Goal: Information Seeking & Learning: Learn about a topic

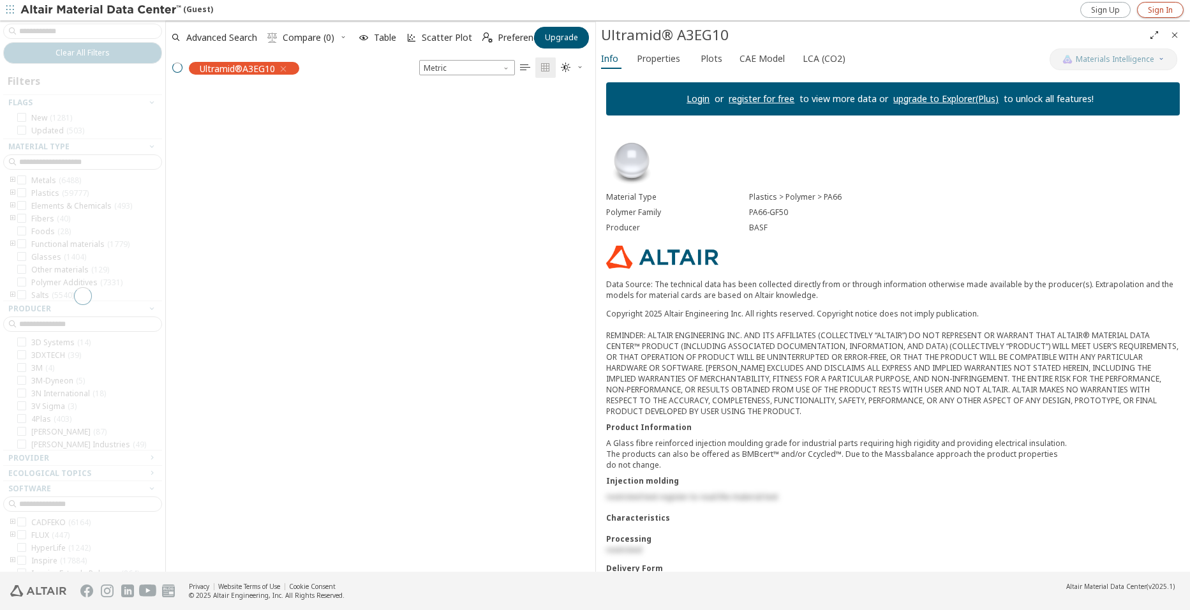
scroll to position [481, 419]
click at [1155, 8] on span "Sign In" at bounding box center [1160, 10] width 25 height 10
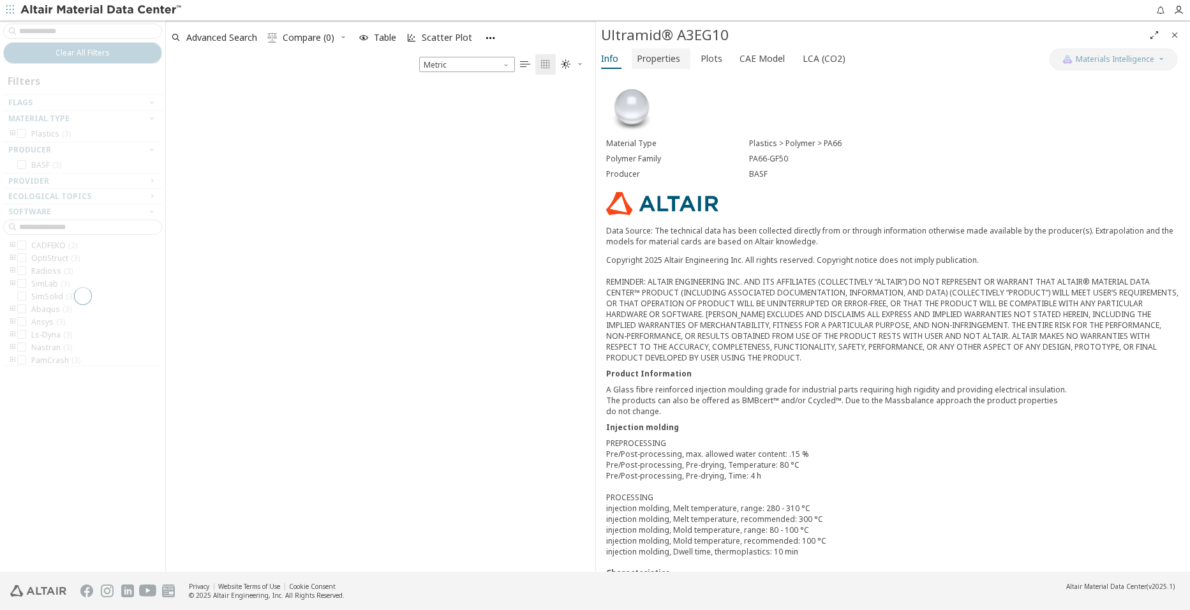
click at [676, 59] on span "Properties" at bounding box center [658, 58] width 43 height 20
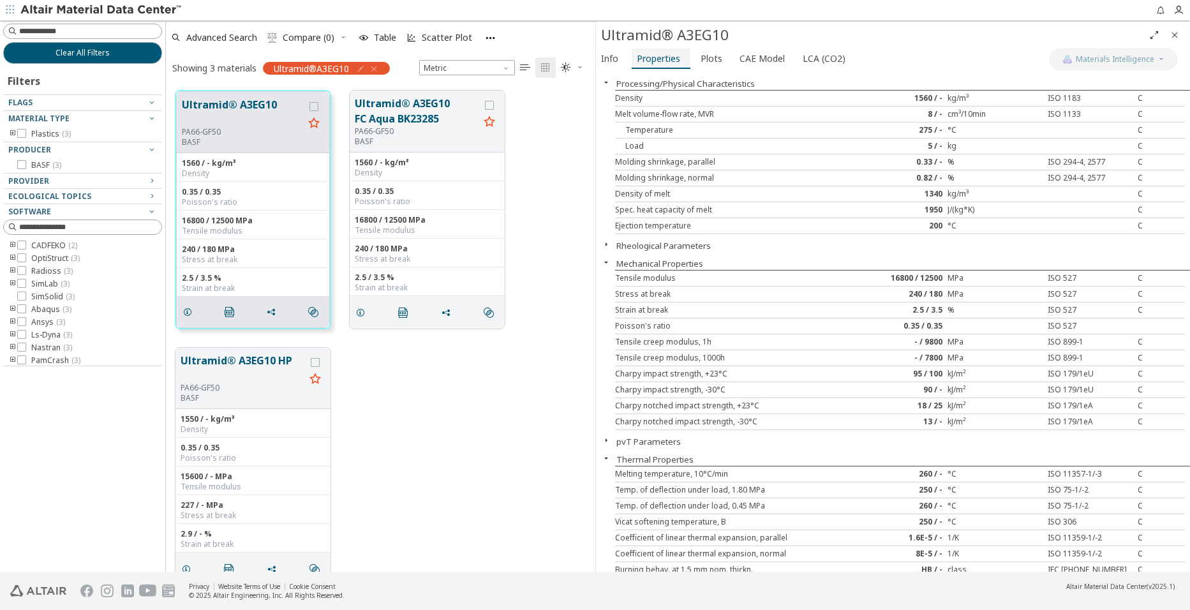
scroll to position [481, 419]
click at [705, 56] on span "Plots" at bounding box center [711, 58] width 22 height 20
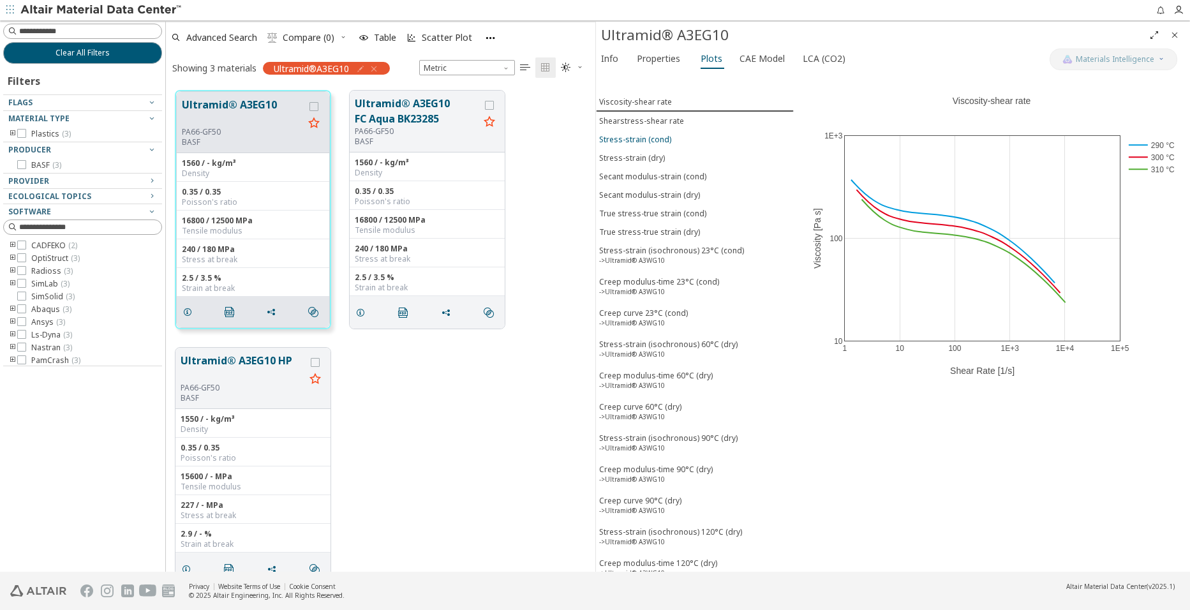
click at [665, 139] on div "Stress-strain (cond)" at bounding box center [635, 139] width 72 height 11
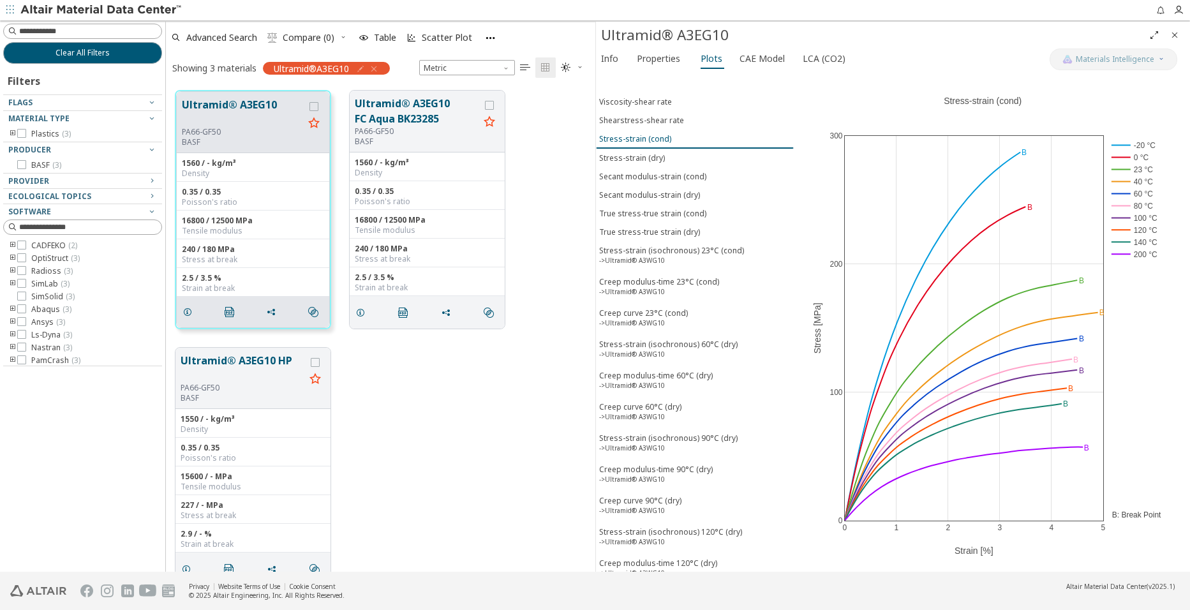
click at [653, 137] on div "Stress-strain (cond)" at bounding box center [635, 138] width 72 height 11
click at [654, 153] on div "Stress-strain (dry)" at bounding box center [632, 157] width 66 height 11
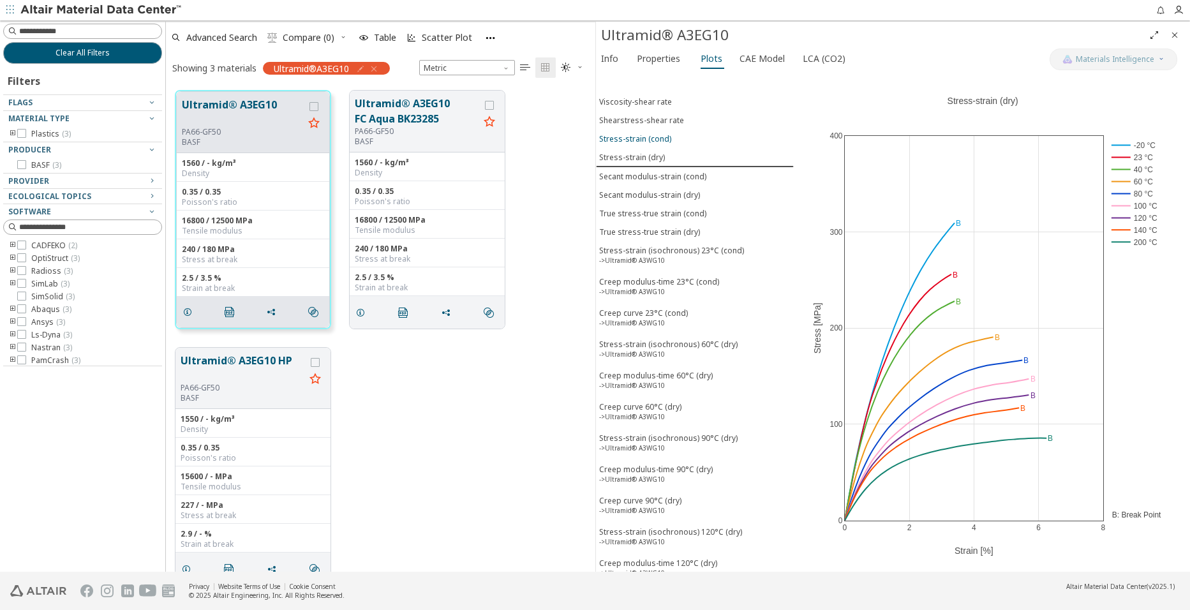
click at [660, 135] on div "Stress-strain (cond)" at bounding box center [635, 138] width 72 height 11
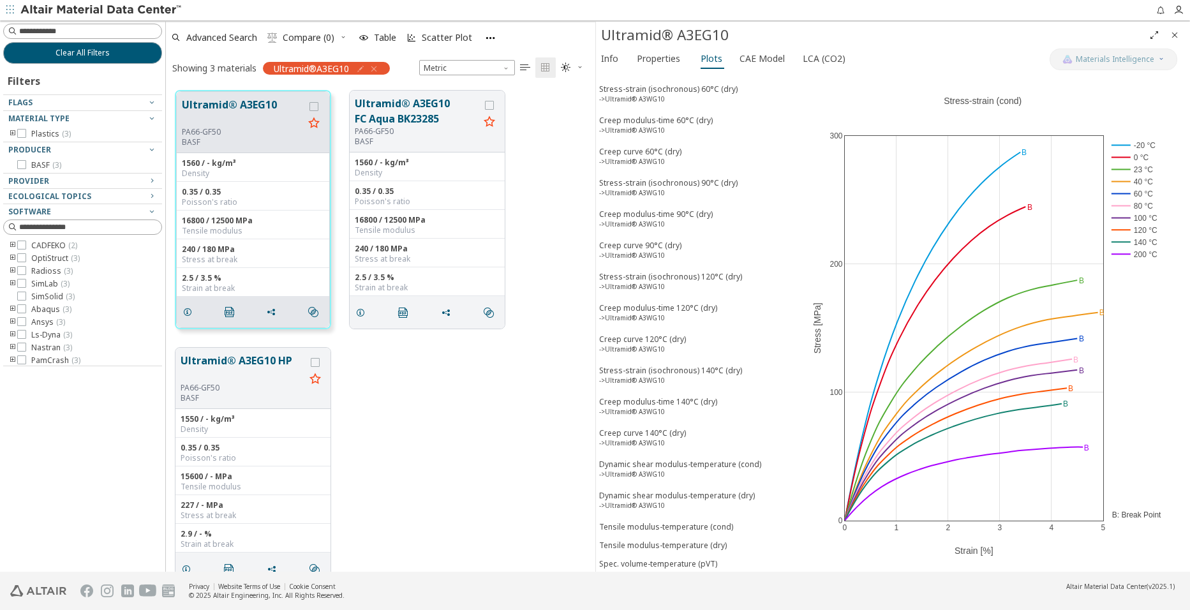
scroll to position [256, 0]
click at [686, 545] on div "Tensile modulus-temperature (dry)" at bounding box center [663, 543] width 128 height 11
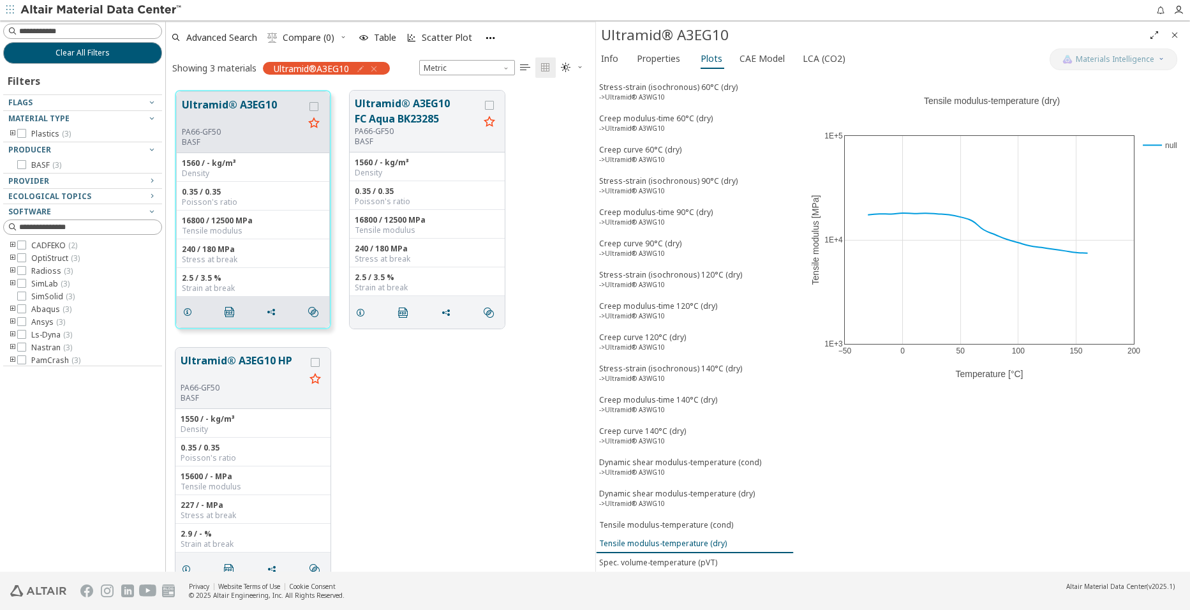
scroll to position [256, 0]
click at [692, 519] on button "Tensile modulus-temperature (cond)" at bounding box center [695, 525] width 198 height 19
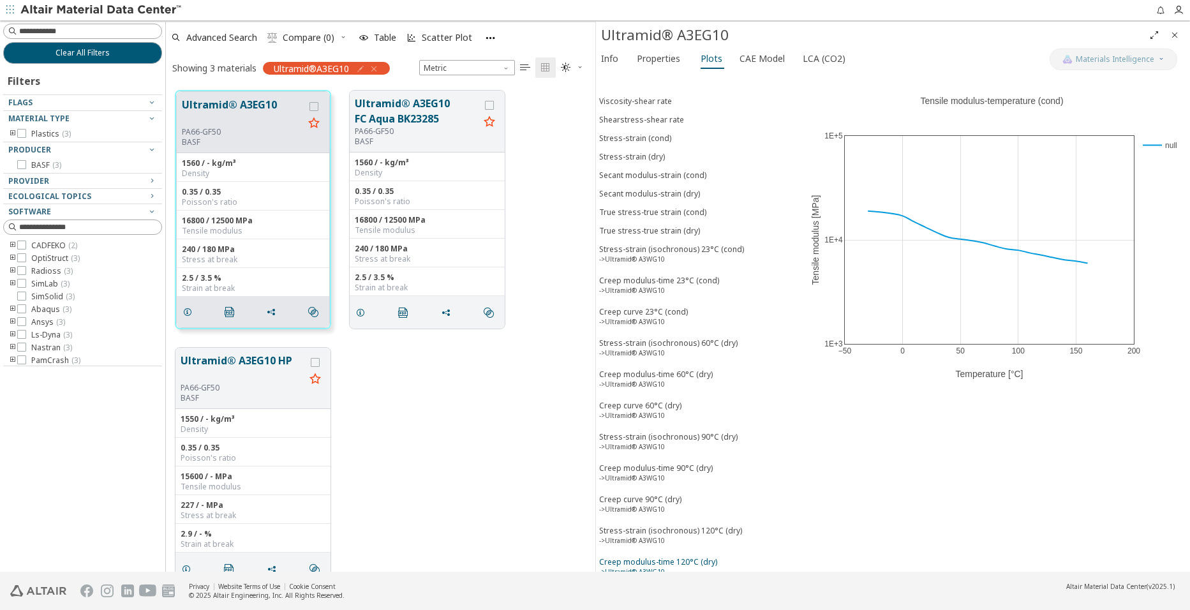
scroll to position [0, 0]
click at [657, 140] on div "Stress-strain (cond)" at bounding box center [635, 138] width 72 height 11
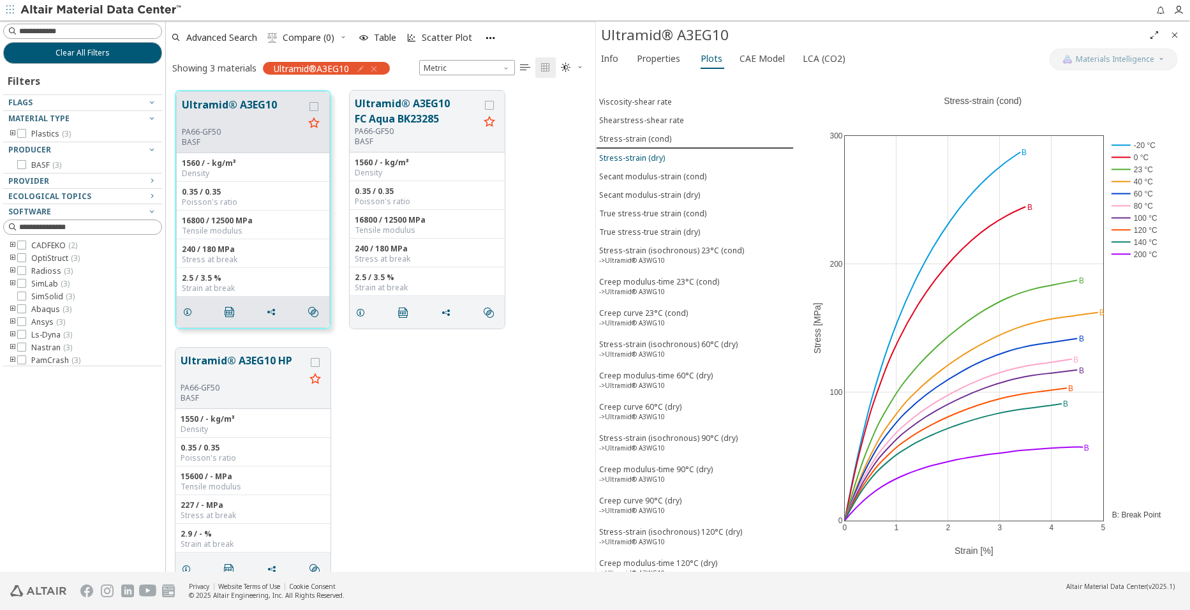
click at [658, 159] on div "Stress-strain (dry)" at bounding box center [632, 157] width 66 height 11
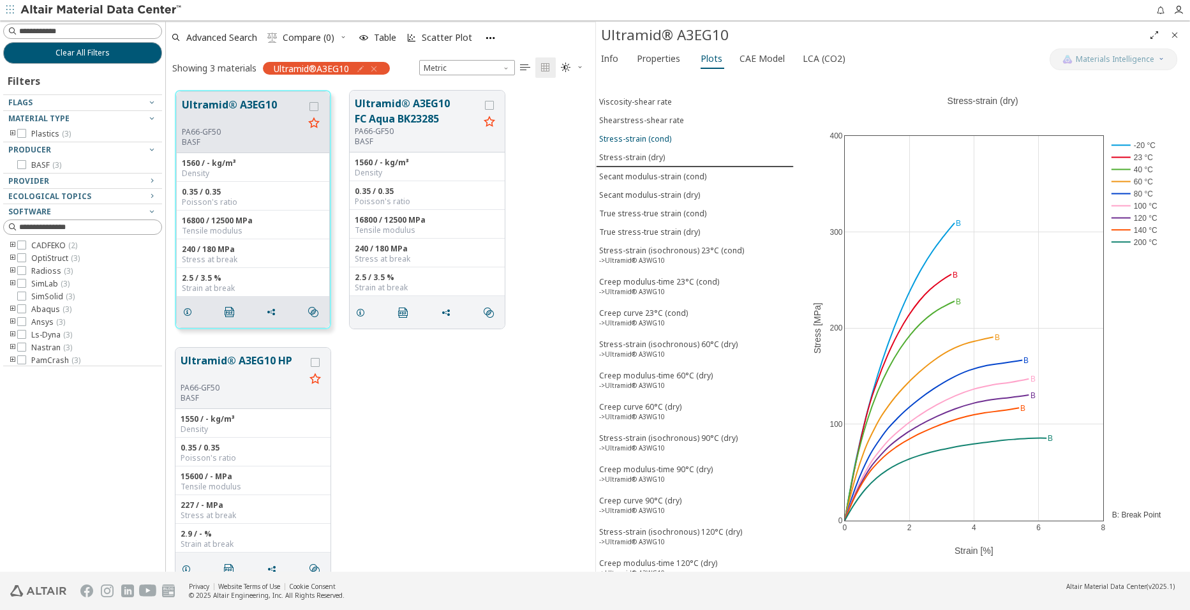
click at [656, 134] on div "Stress-strain (cond)" at bounding box center [635, 138] width 72 height 11
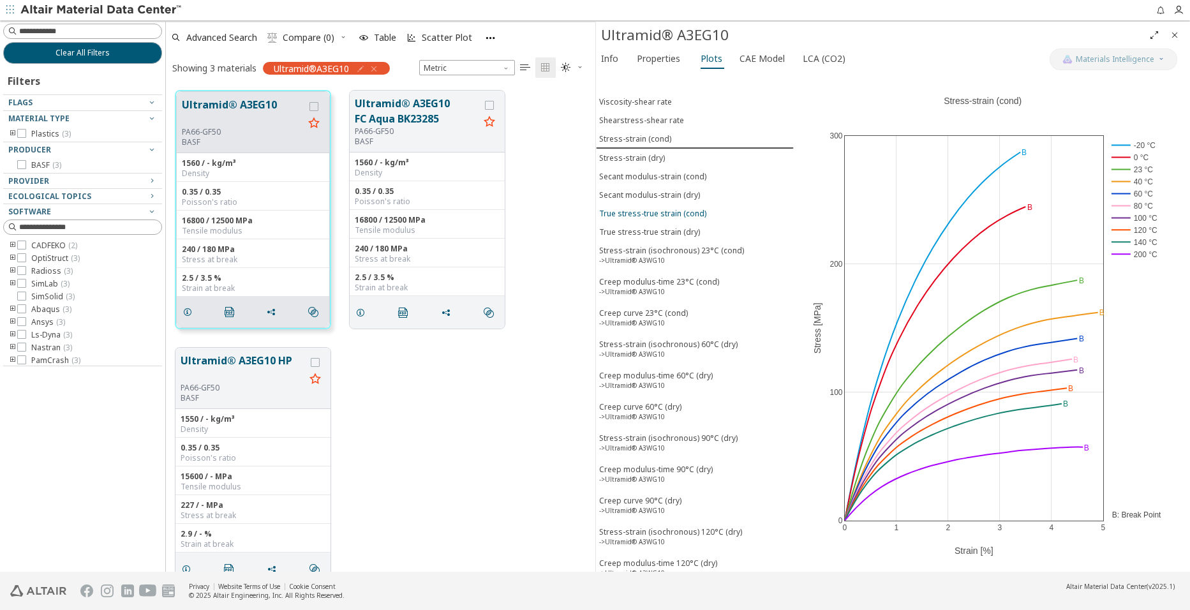
click at [671, 214] on div "True stress-true strain (cond)" at bounding box center [652, 213] width 107 height 11
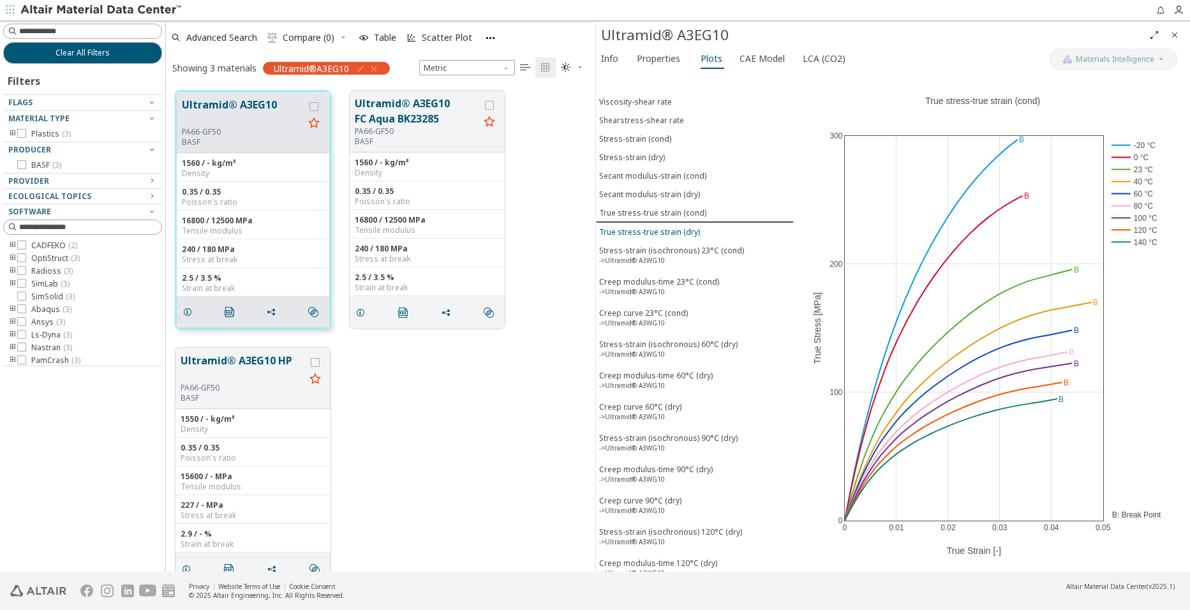
click at [674, 235] on div "True stress-true strain (dry)" at bounding box center [649, 231] width 101 height 11
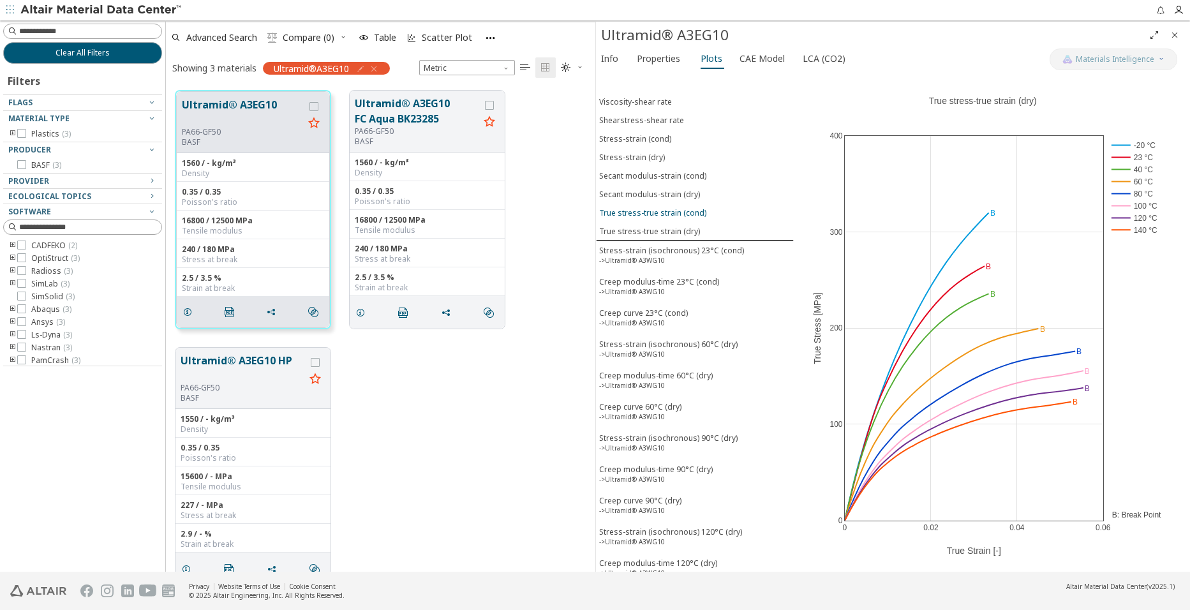
click at [679, 218] on button "True stress-true strain (cond)" at bounding box center [695, 213] width 198 height 19
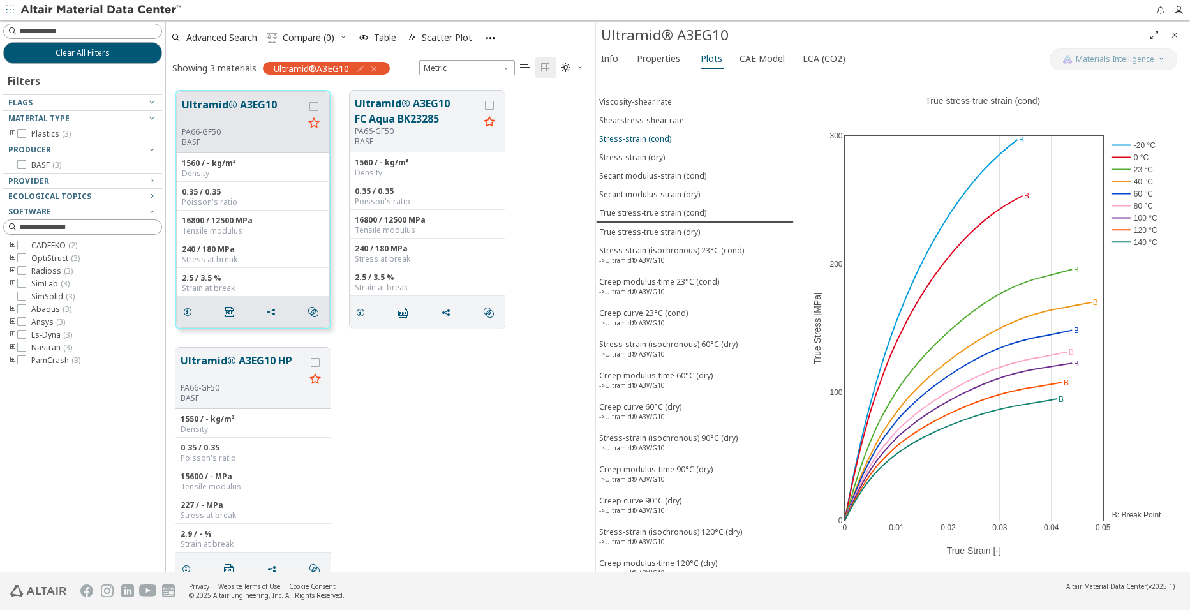
click at [648, 137] on div "Stress-strain (cond)" at bounding box center [635, 138] width 72 height 11
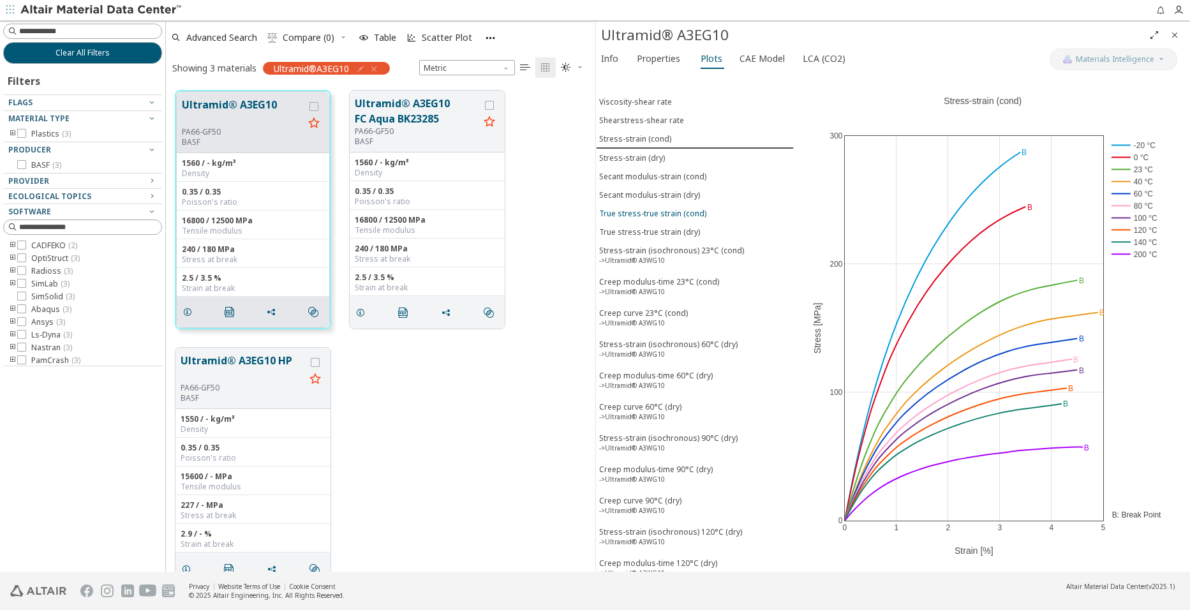
click at [655, 214] on div "True stress-true strain (cond)" at bounding box center [652, 213] width 107 height 11
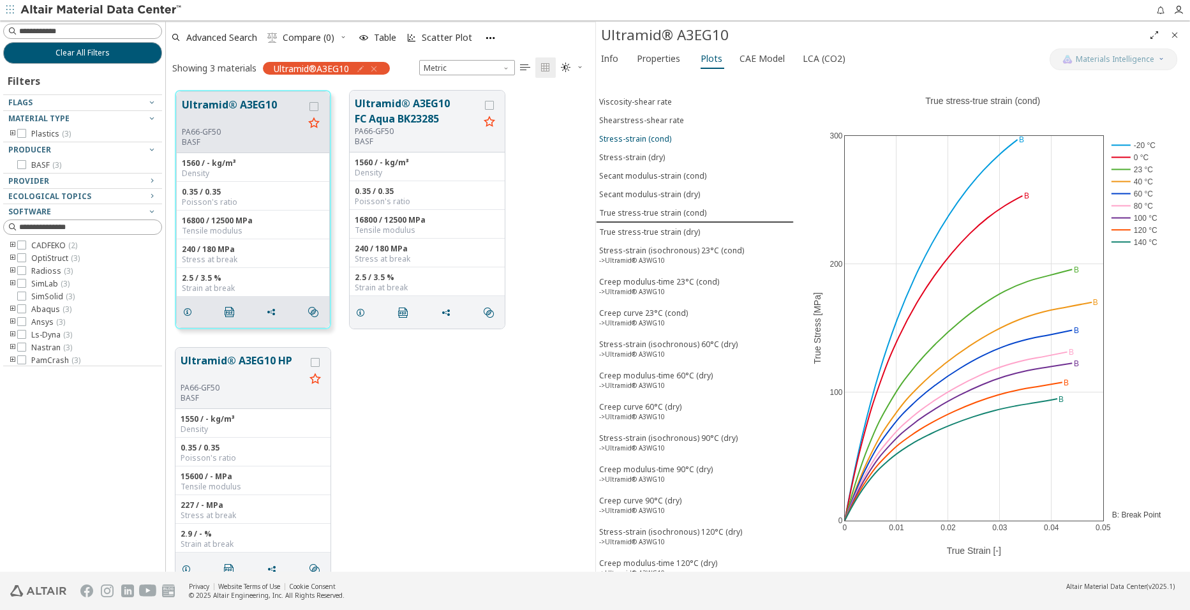
click at [648, 137] on div "Stress-strain (cond)" at bounding box center [635, 138] width 72 height 11
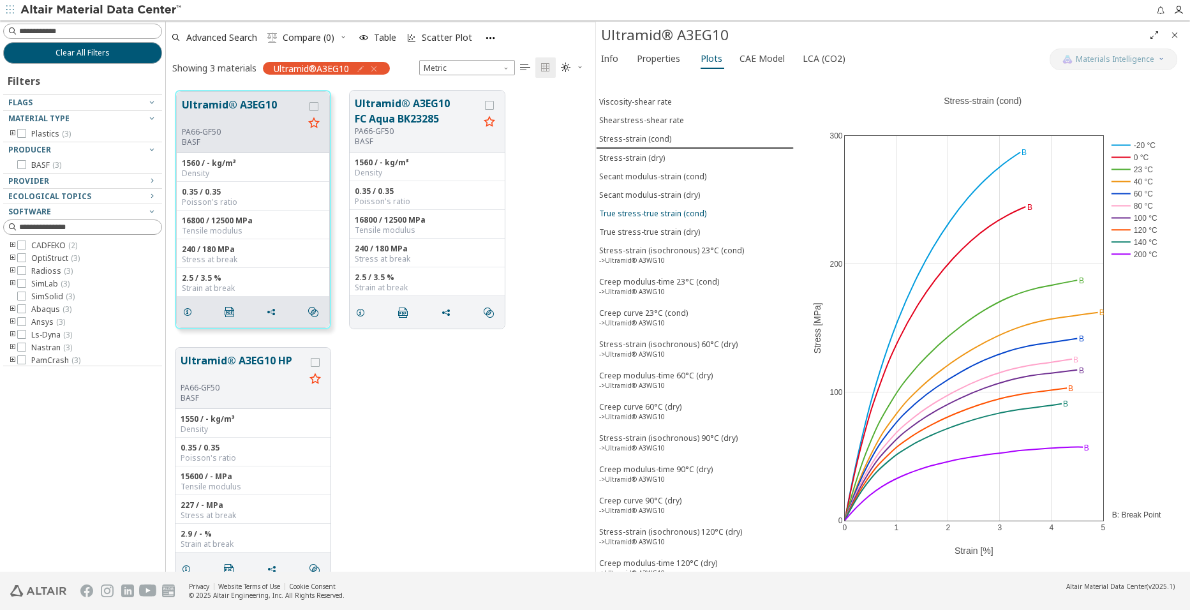
click at [652, 215] on div "True stress-true strain (cond)" at bounding box center [652, 213] width 107 height 11
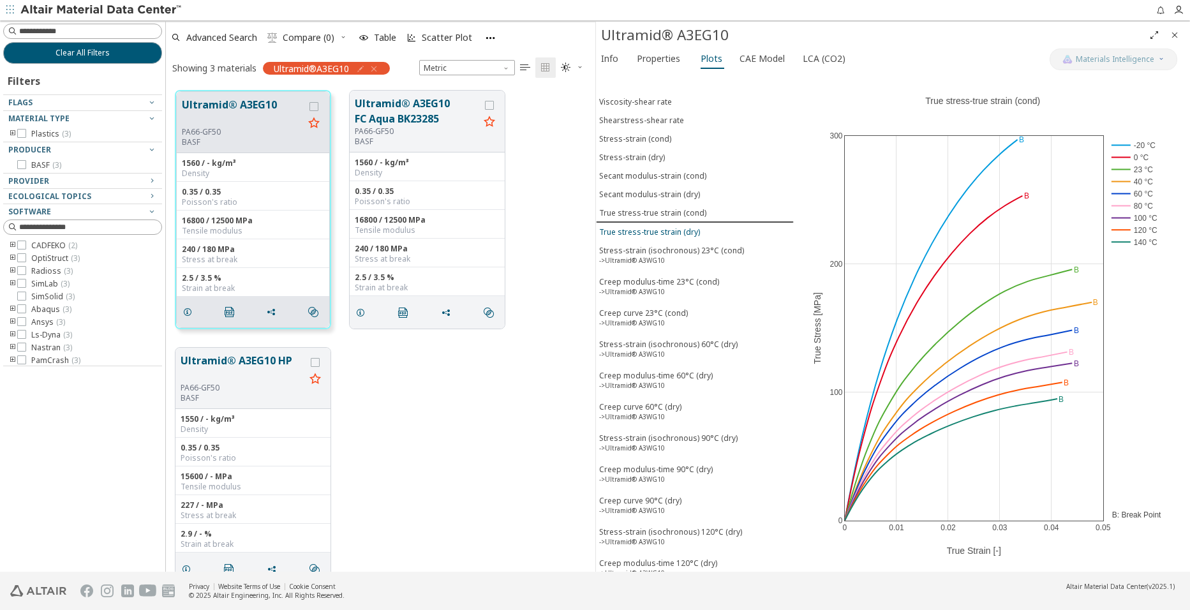
click at [658, 229] on div "True stress-true strain (dry)" at bounding box center [649, 231] width 101 height 11
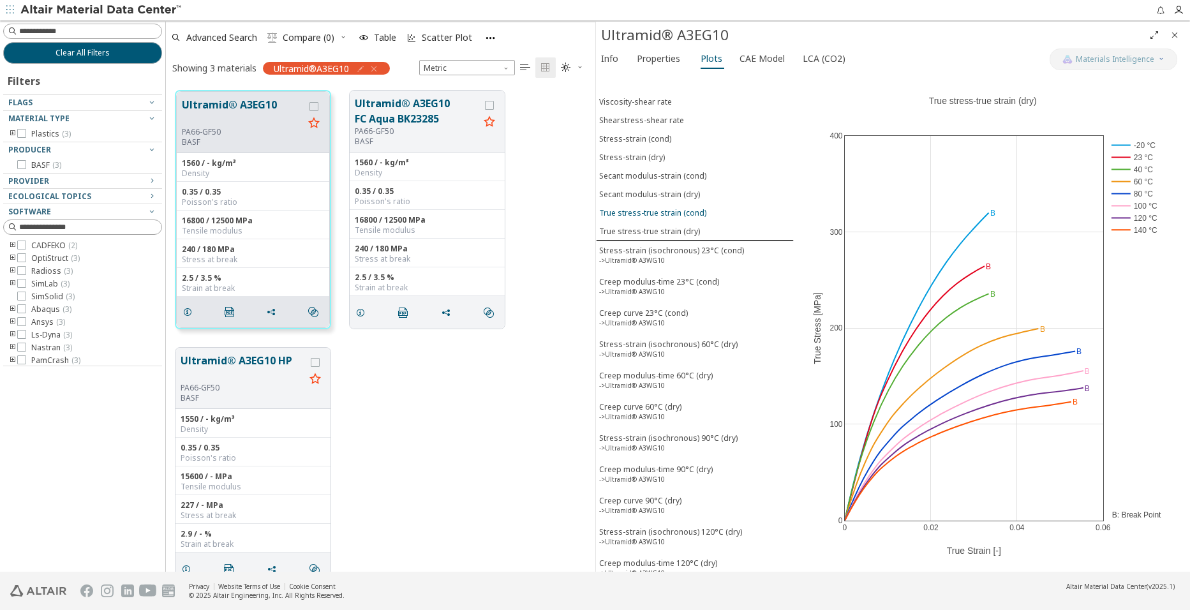
click at [655, 216] on div "True stress-true strain (cond)" at bounding box center [652, 212] width 107 height 11
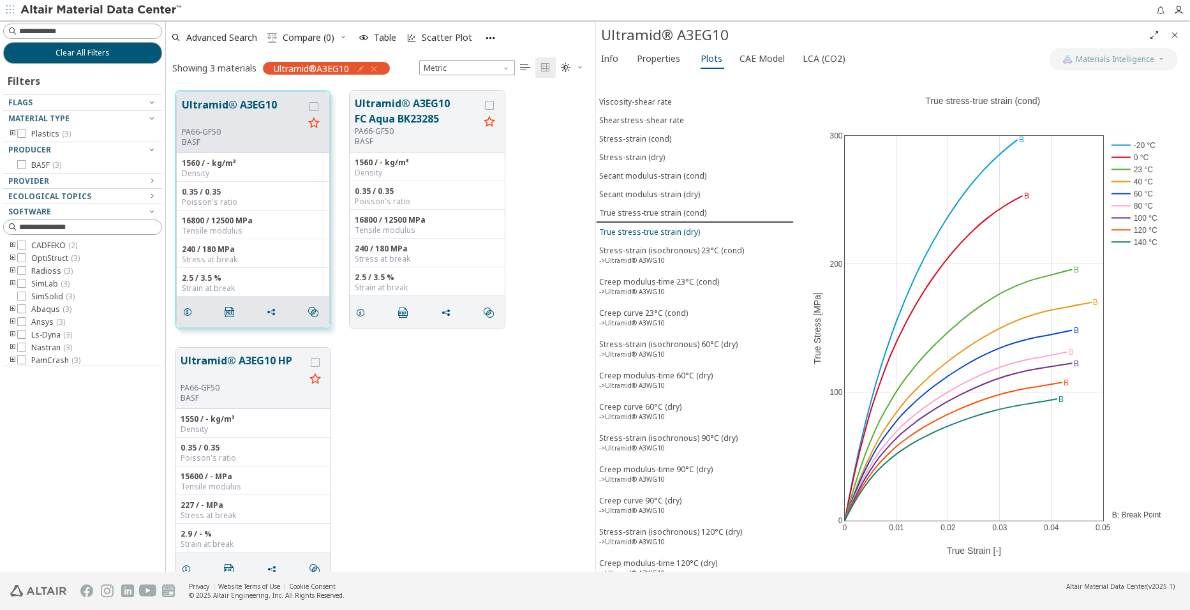
click at [655, 231] on div "True stress-true strain (dry)" at bounding box center [649, 231] width 101 height 11
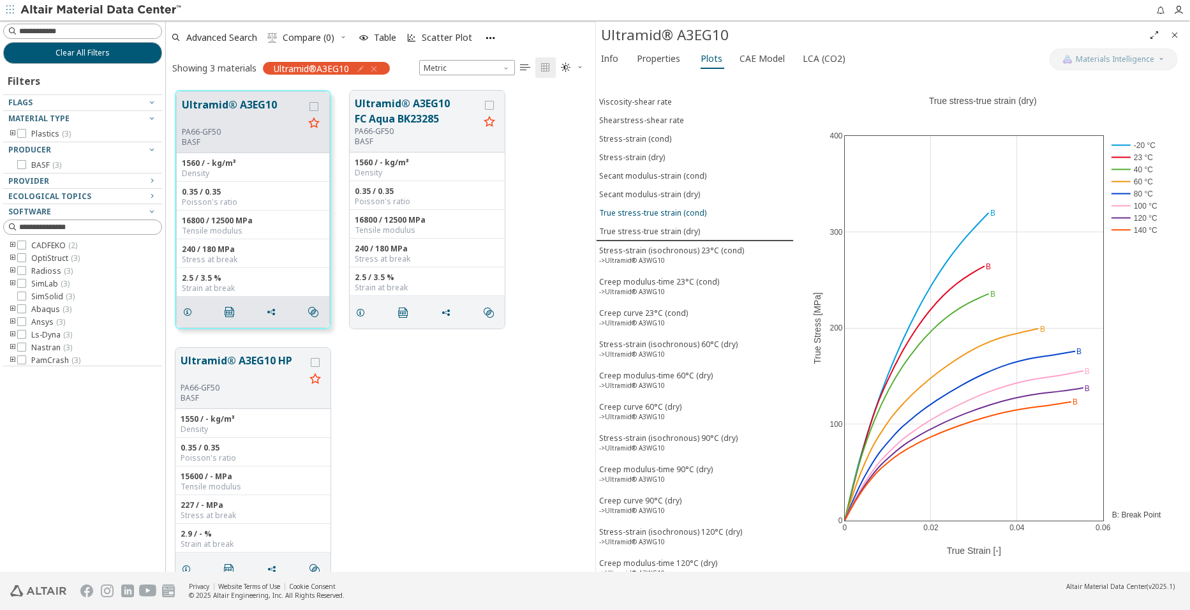
click at [654, 218] on div "True stress-true strain (cond)" at bounding box center [652, 212] width 107 height 11
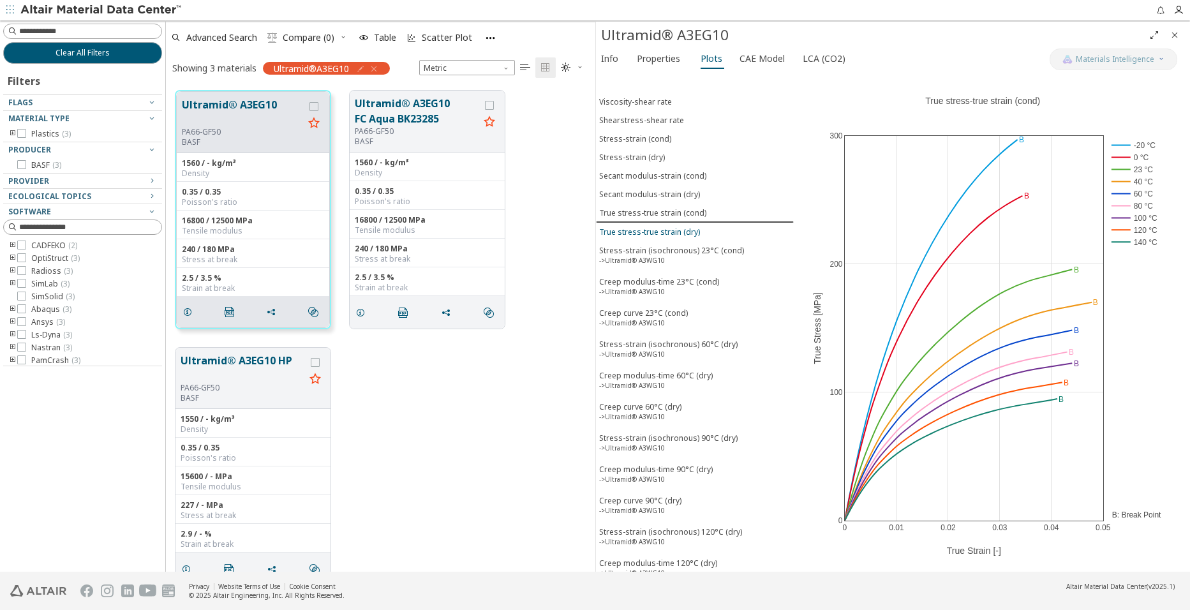
click at [654, 230] on div "True stress-true strain (dry)" at bounding box center [649, 231] width 101 height 11
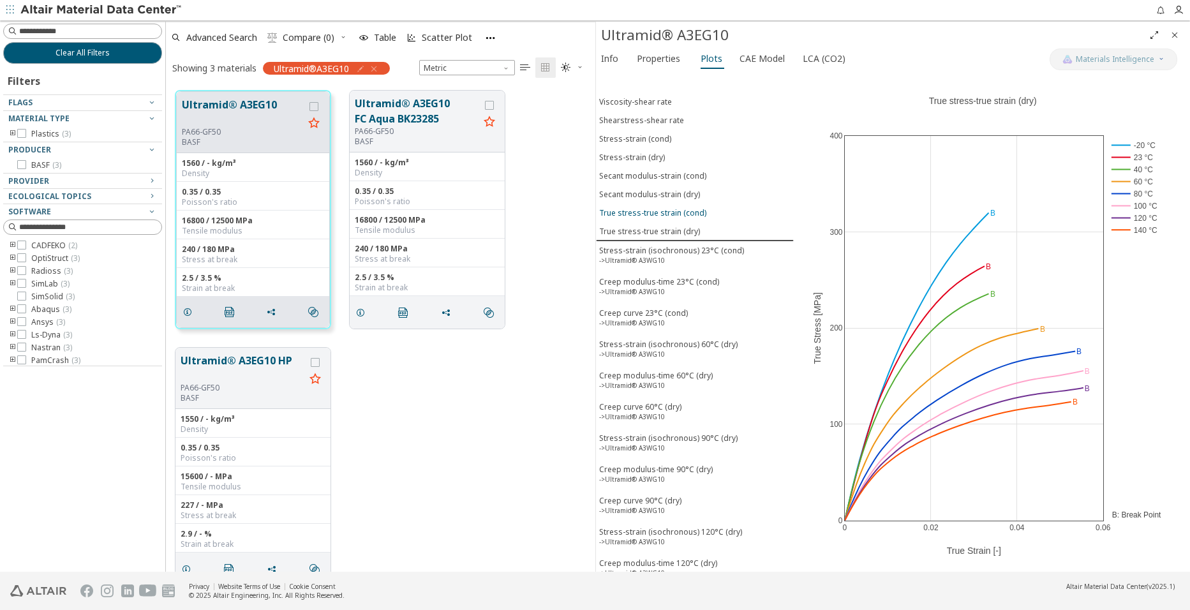
click at [653, 219] on button "True stress-true strain (cond)" at bounding box center [695, 213] width 198 height 19
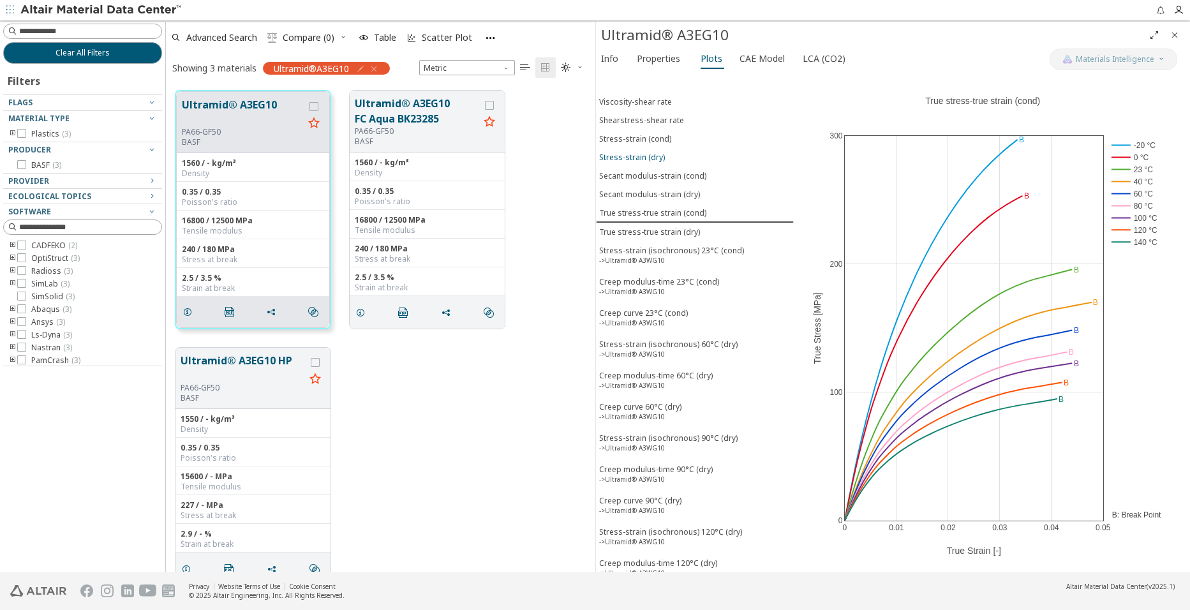
click at [648, 157] on div "Stress-strain (dry)" at bounding box center [632, 157] width 66 height 11
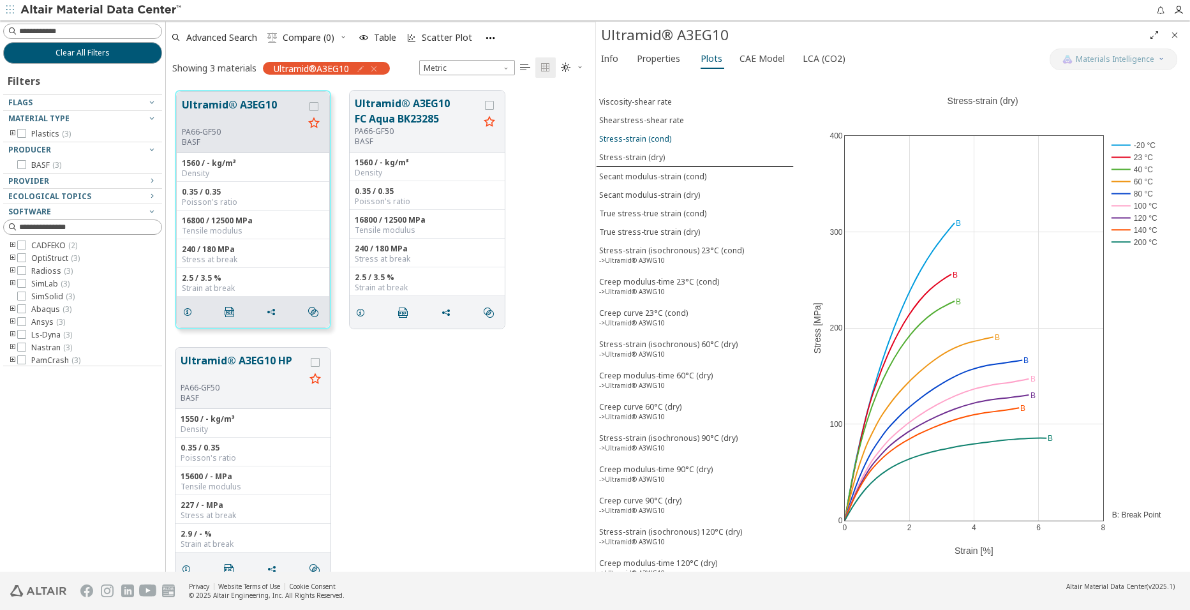
click at [648, 137] on div "Stress-strain (cond)" at bounding box center [635, 138] width 72 height 11
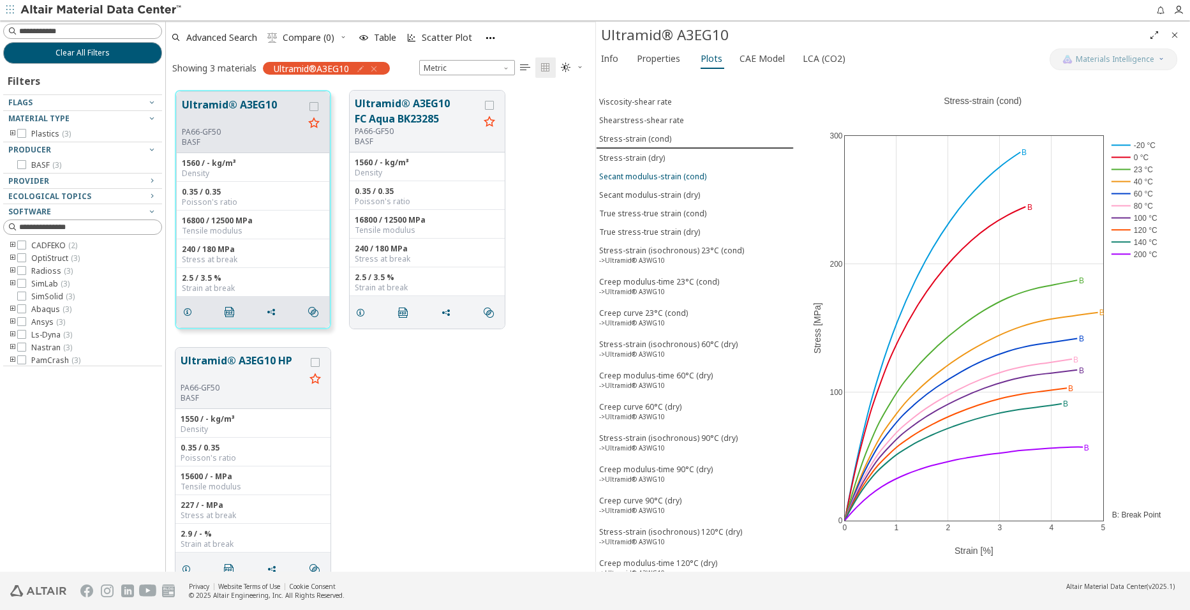
click at [645, 171] on div "Secant modulus-strain (cond)" at bounding box center [652, 176] width 107 height 11
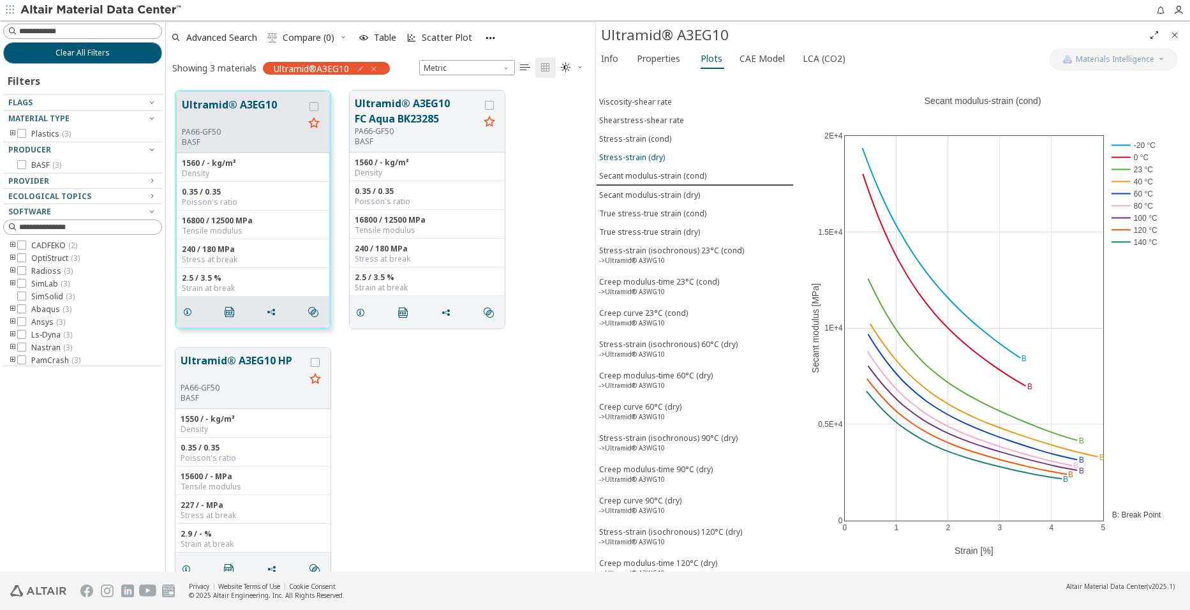
click at [644, 148] on button "Stress-strain (dry)" at bounding box center [695, 157] width 198 height 19
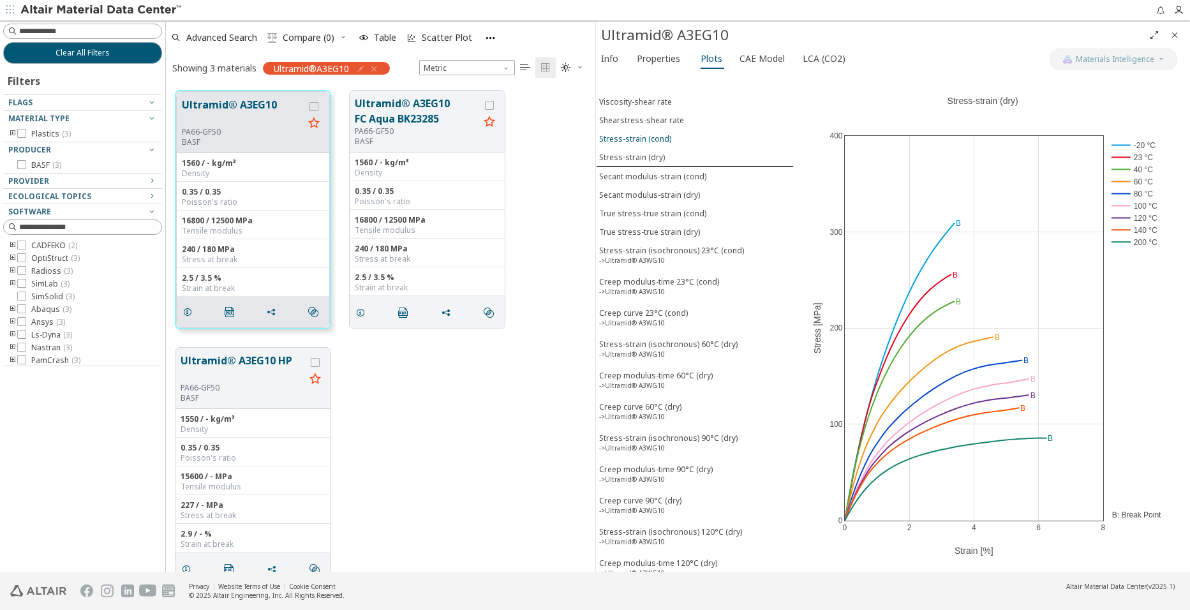
click at [644, 135] on div "Stress-strain (cond)" at bounding box center [635, 138] width 72 height 11
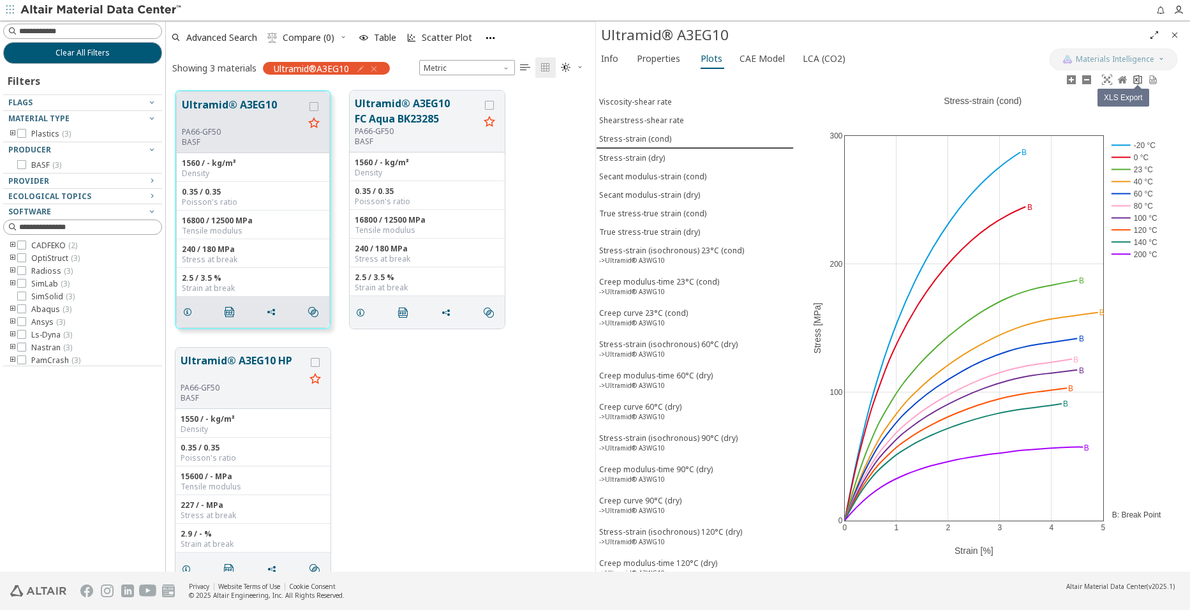
click at [1133, 82] on icon at bounding box center [1137, 80] width 8 height 10
click at [676, 213] on div "True stress-true strain (cond)" at bounding box center [652, 213] width 107 height 11
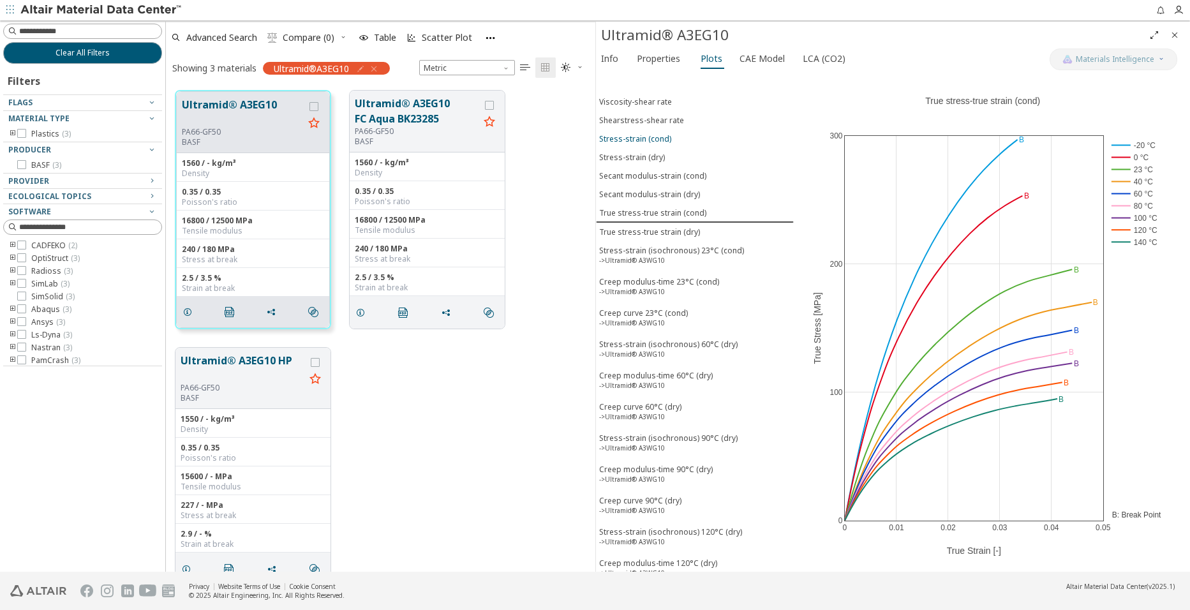
click at [637, 140] on div "Stress-strain (cond)" at bounding box center [635, 138] width 72 height 11
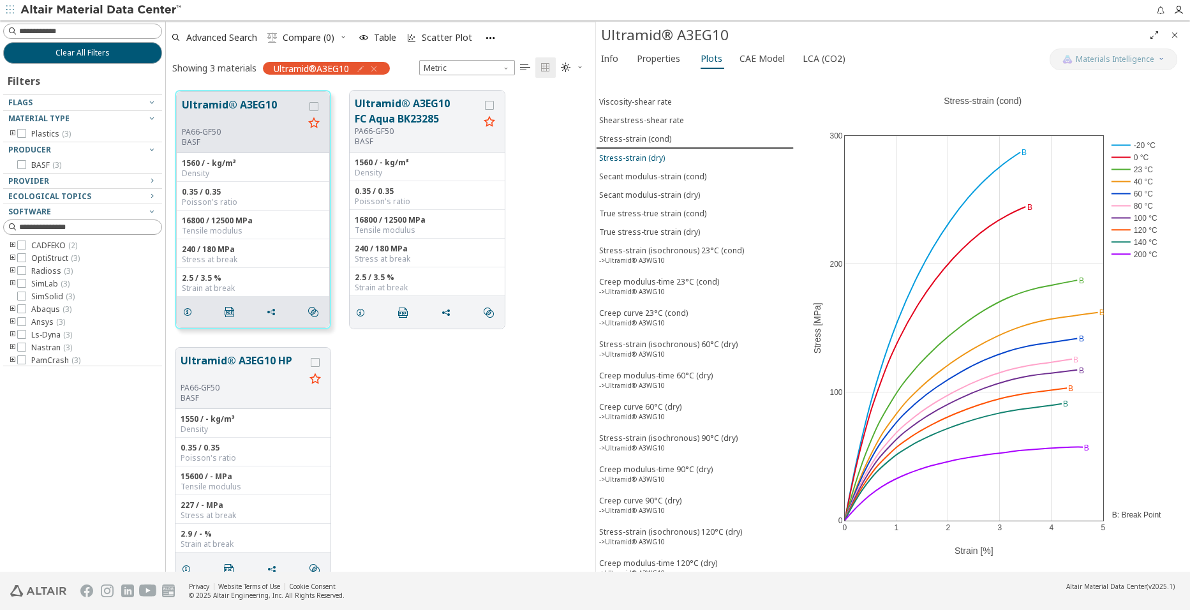
click at [653, 156] on div "Stress-strain (dry)" at bounding box center [632, 157] width 66 height 11
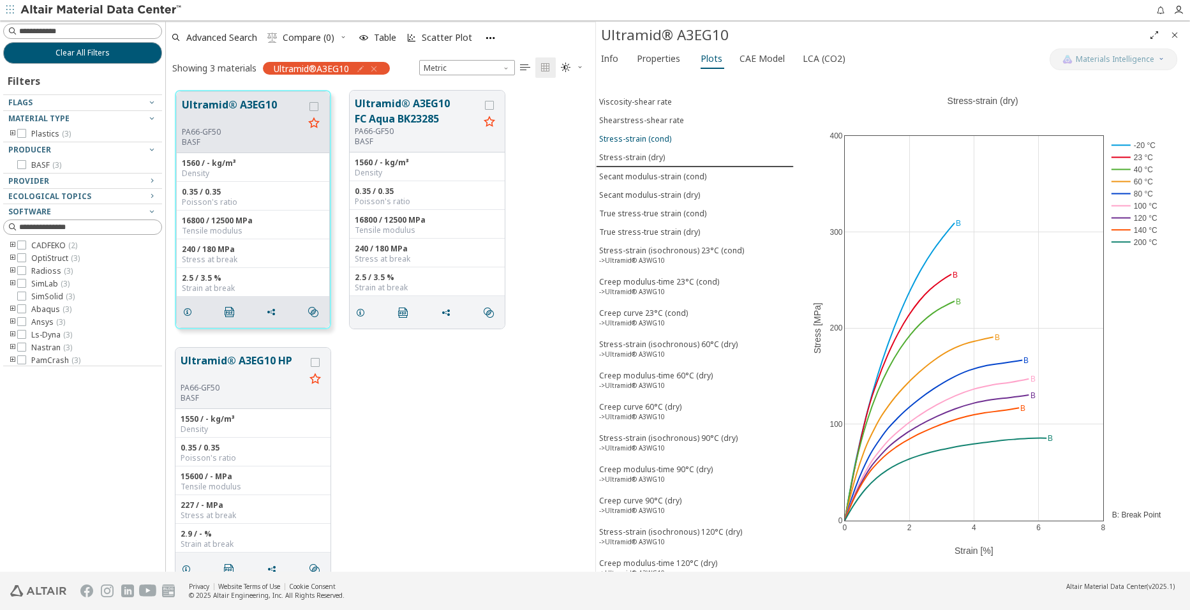
click at [659, 140] on div "Stress-strain (cond)" at bounding box center [635, 138] width 72 height 11
